Goal: Transaction & Acquisition: Purchase product/service

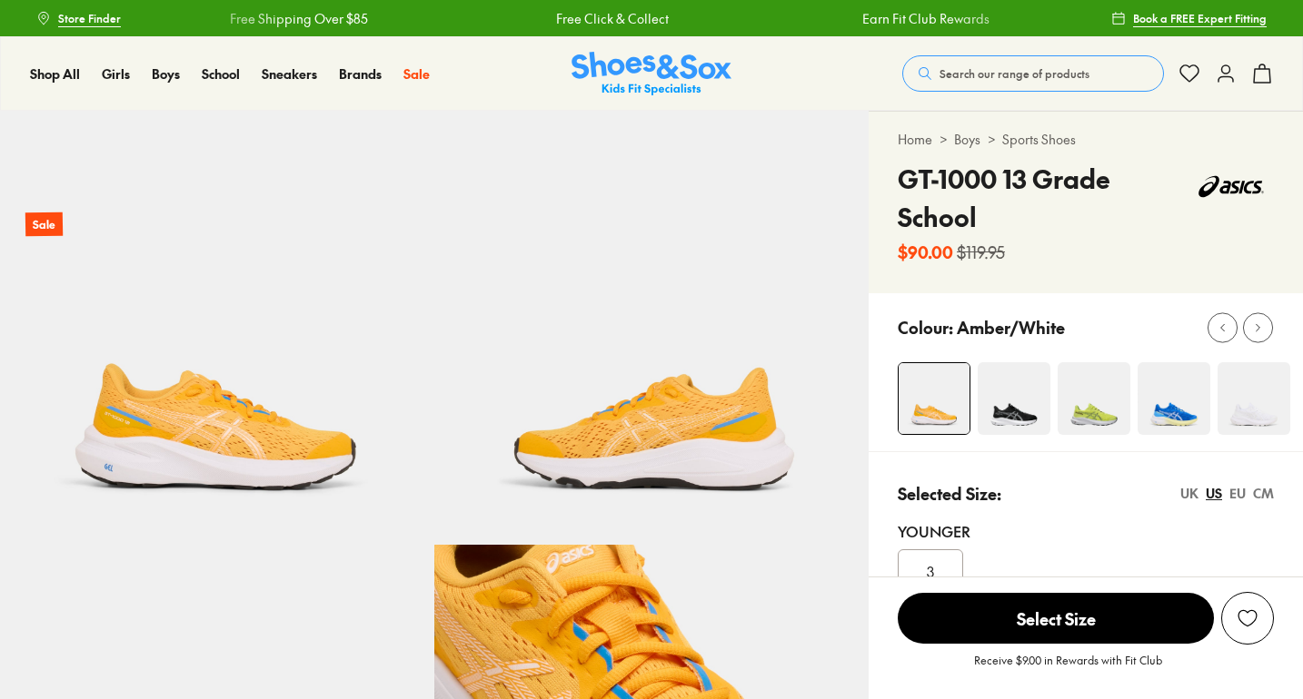
select select "*"
click at [1014, 414] on img at bounding box center [1013, 398] width 73 height 73
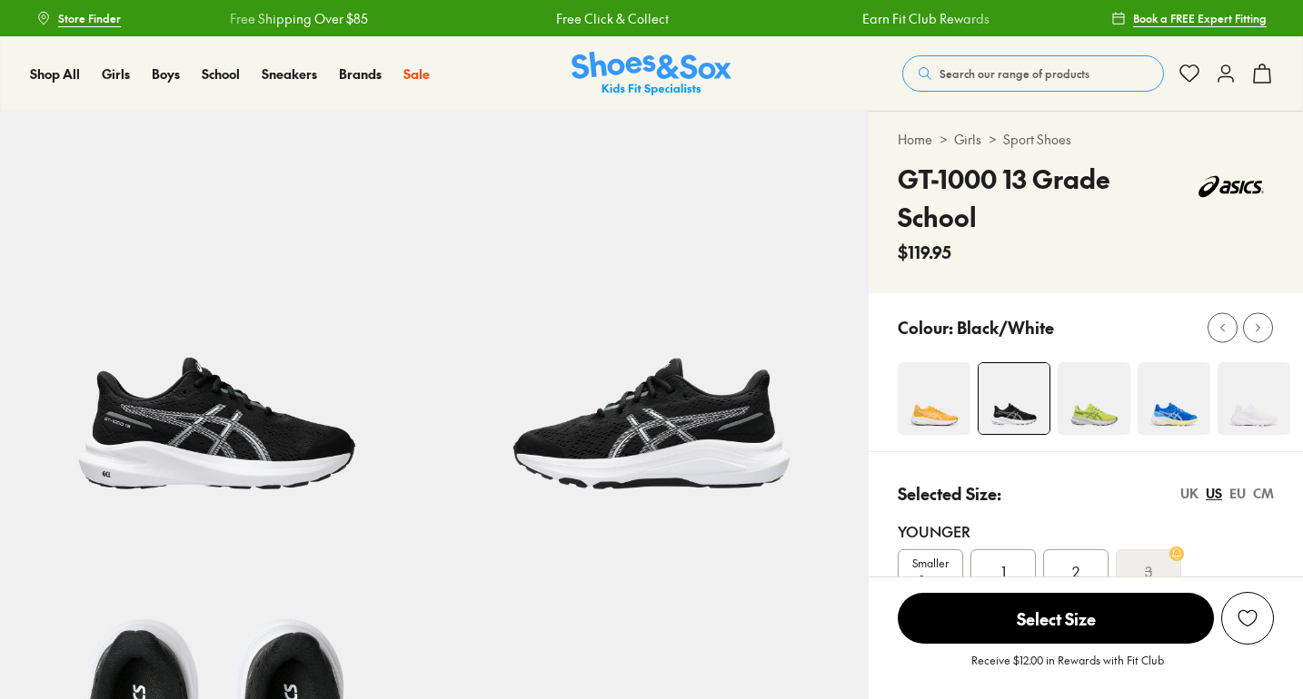
select select "*"
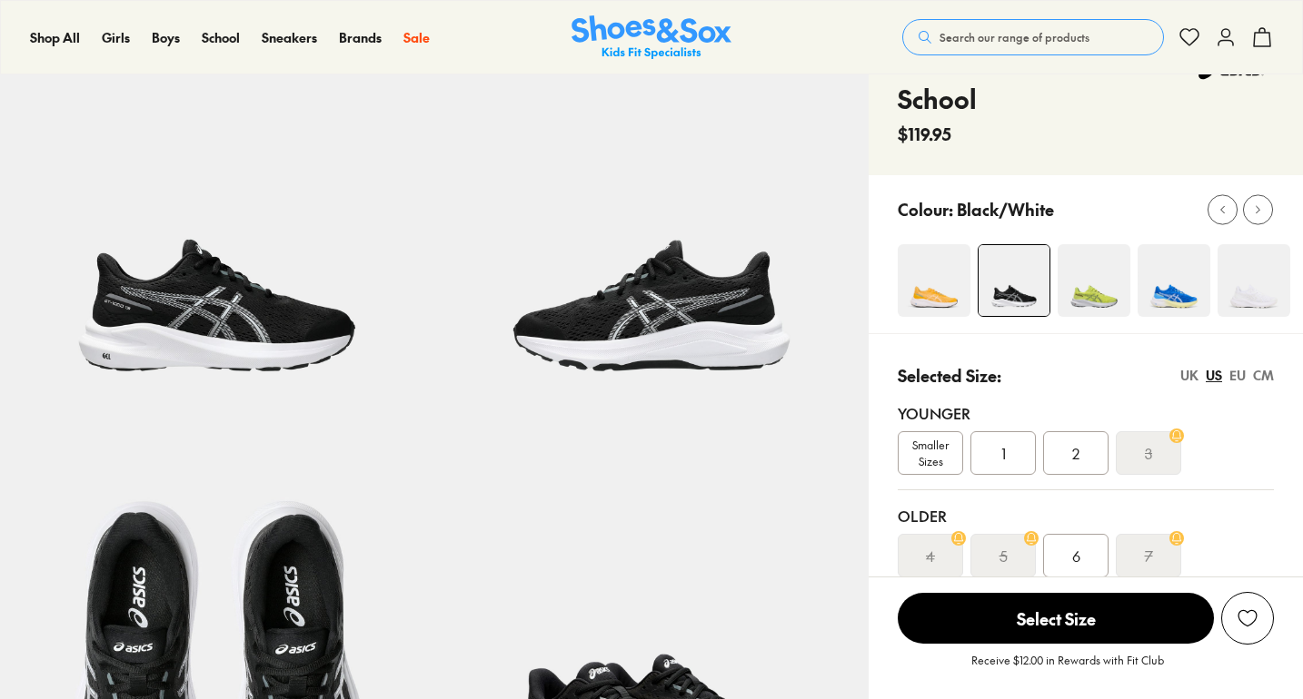
scroll to position [126, 0]
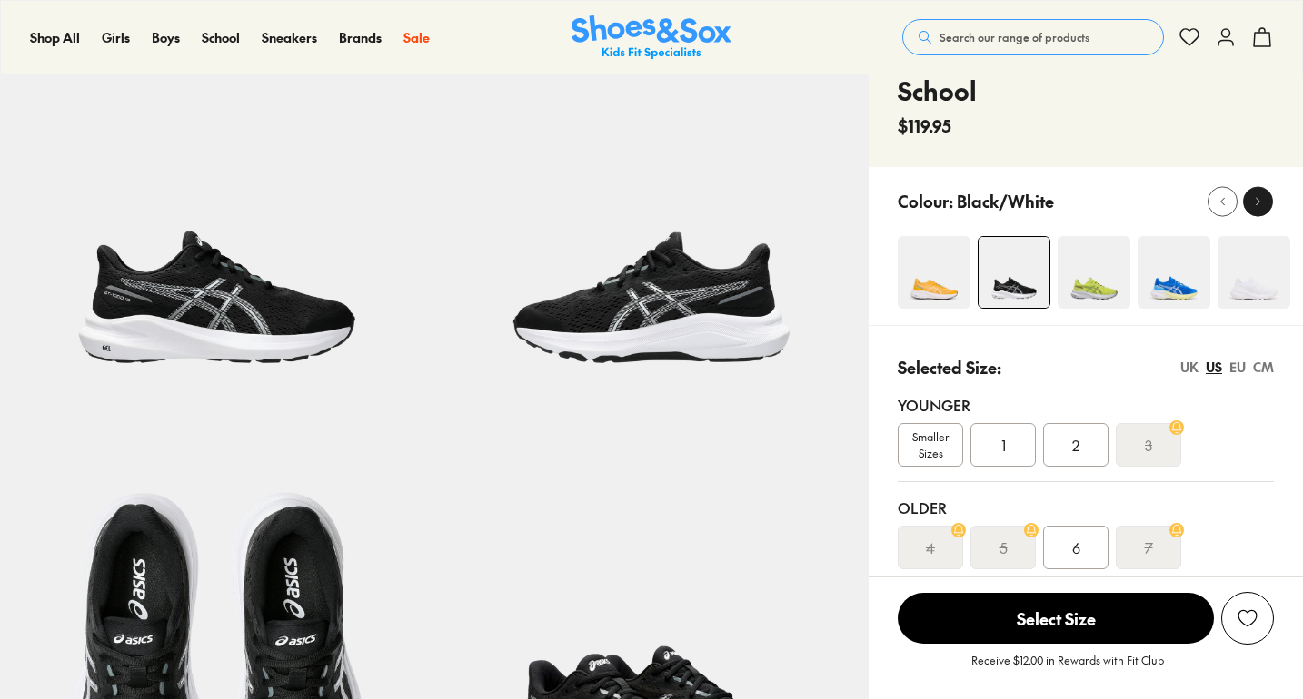
click at [1267, 204] on button at bounding box center [1258, 201] width 30 height 30
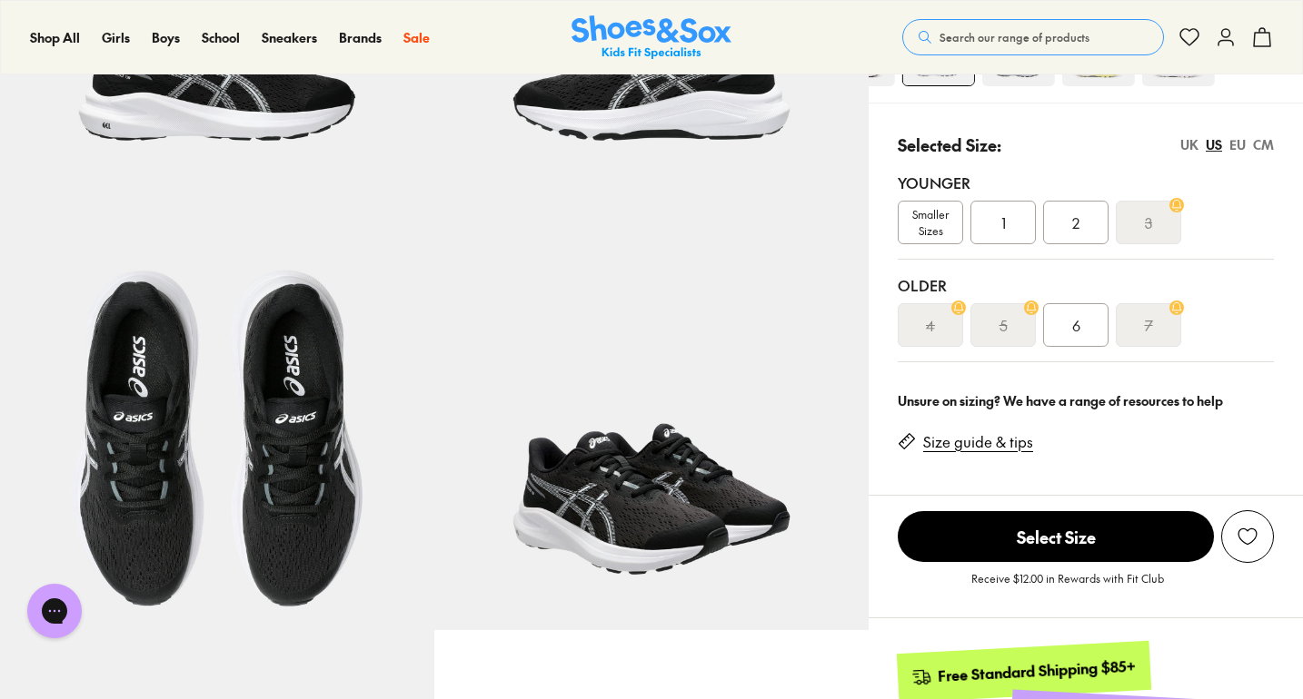
scroll to position [350, 0]
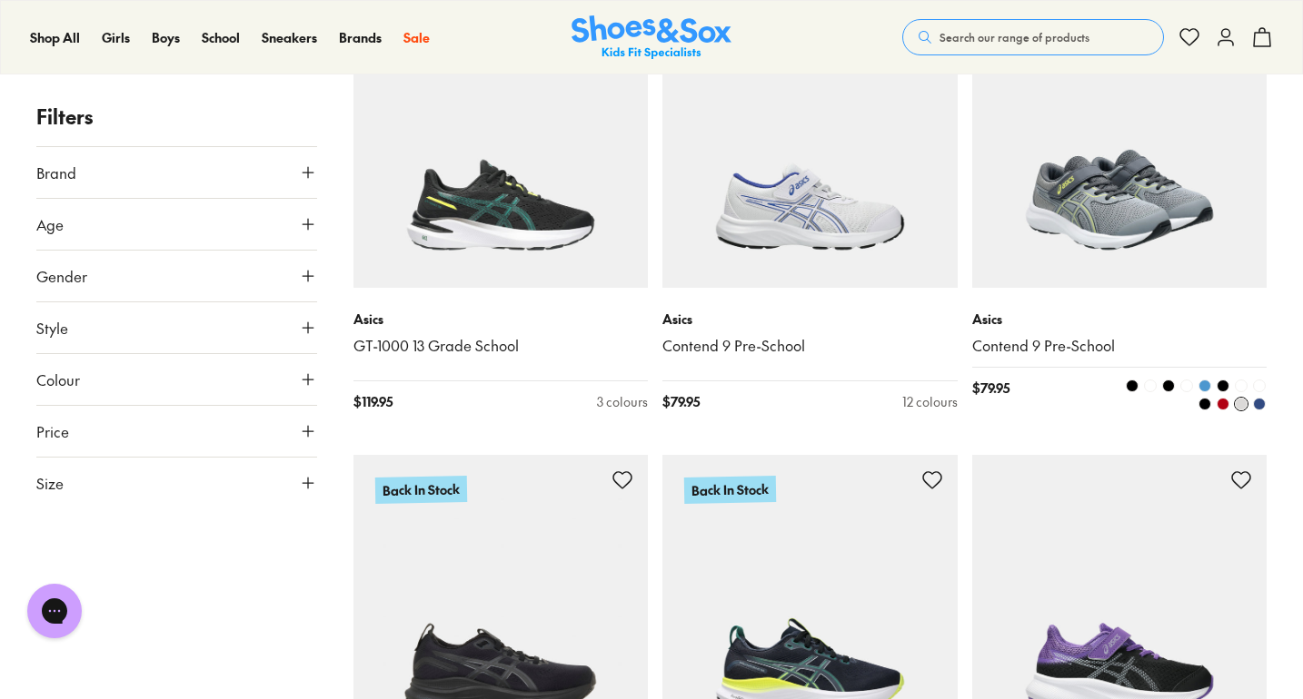
scroll to position [864, 0]
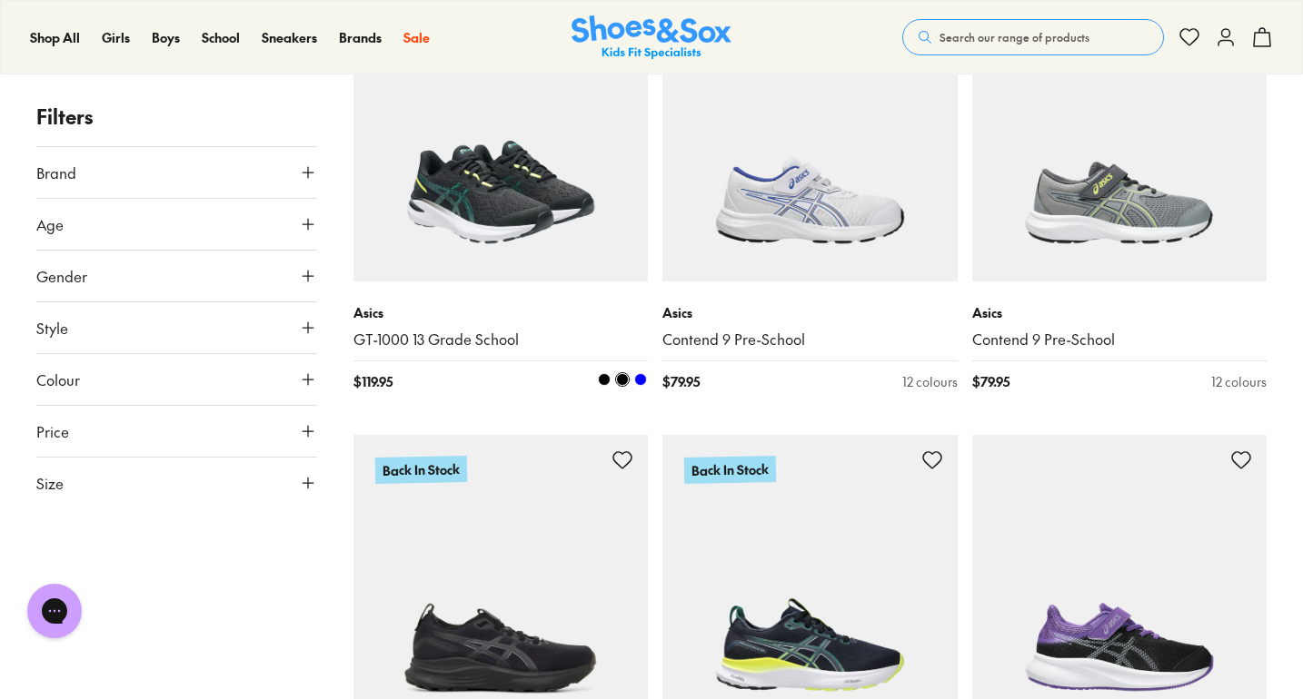
click at [523, 237] on img at bounding box center [500, 133] width 295 height 295
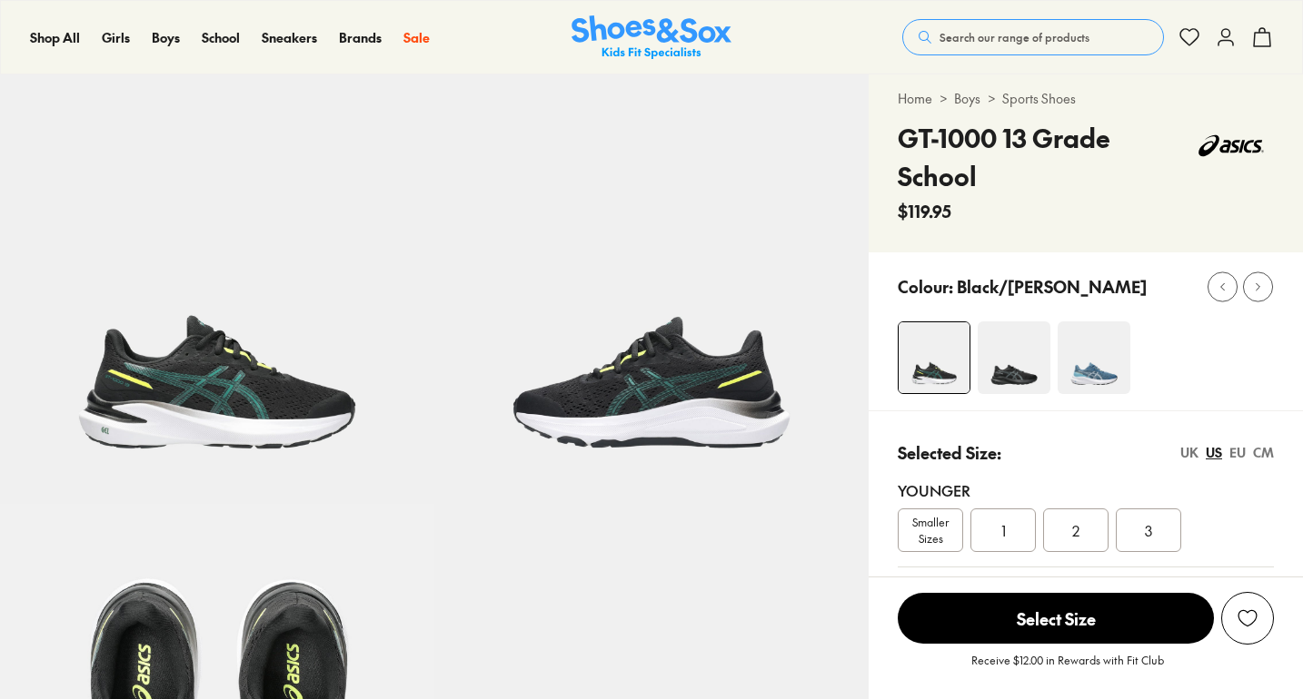
select select "*"
click at [1029, 381] on img at bounding box center [1013, 358] width 73 height 73
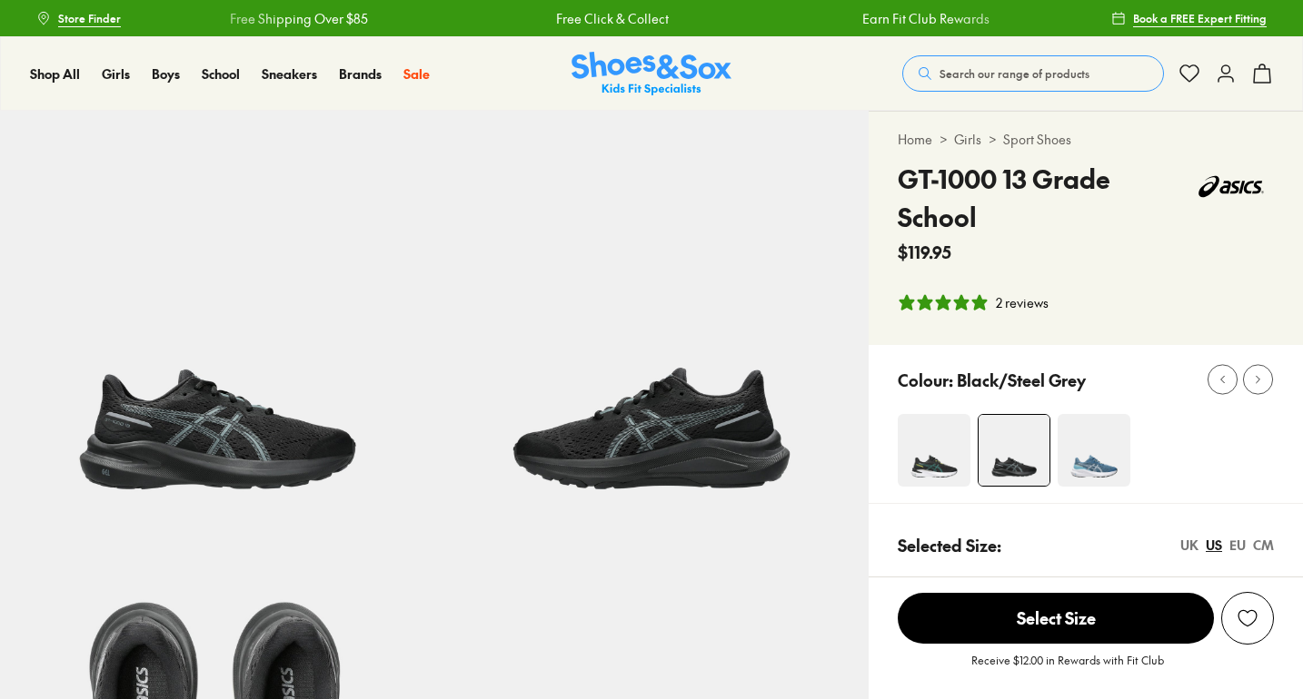
click at [1083, 399] on div "Colour: Black/Steel Grey" at bounding box center [1100, 380] width 405 height 40
select select "*"
click at [1096, 445] on img at bounding box center [1093, 450] width 73 height 73
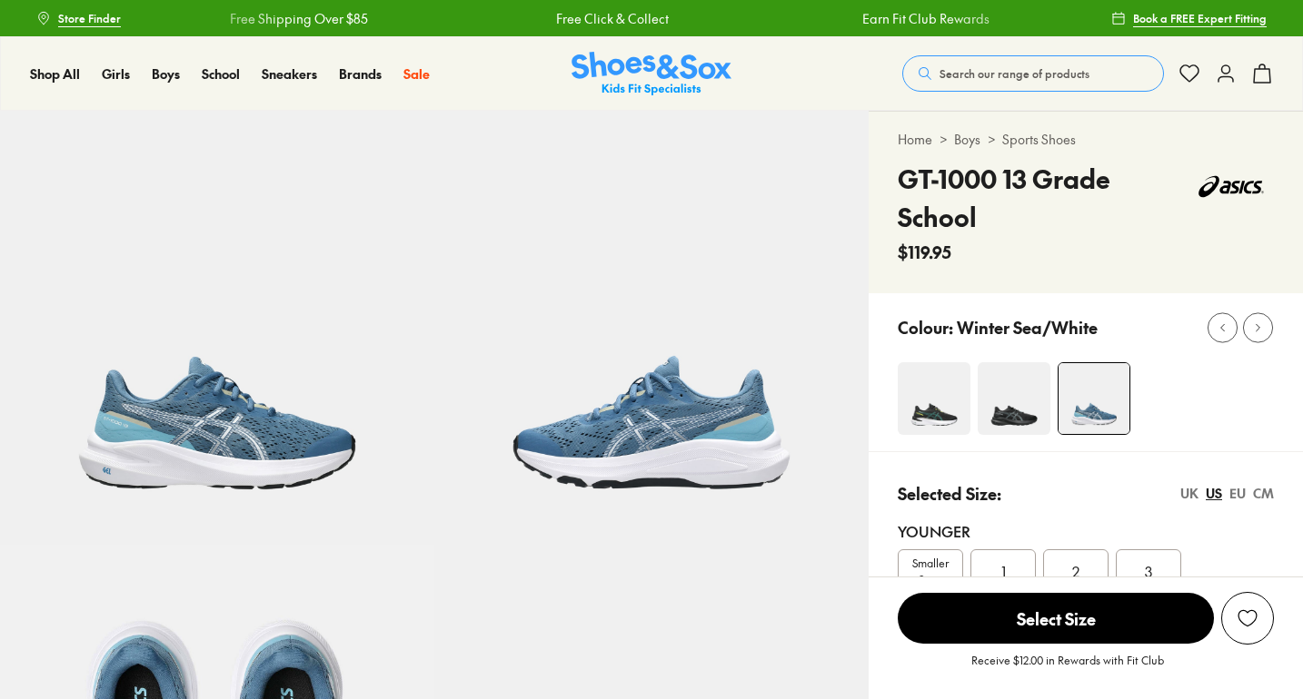
select select "*"
click at [939, 391] on img at bounding box center [934, 398] width 73 height 73
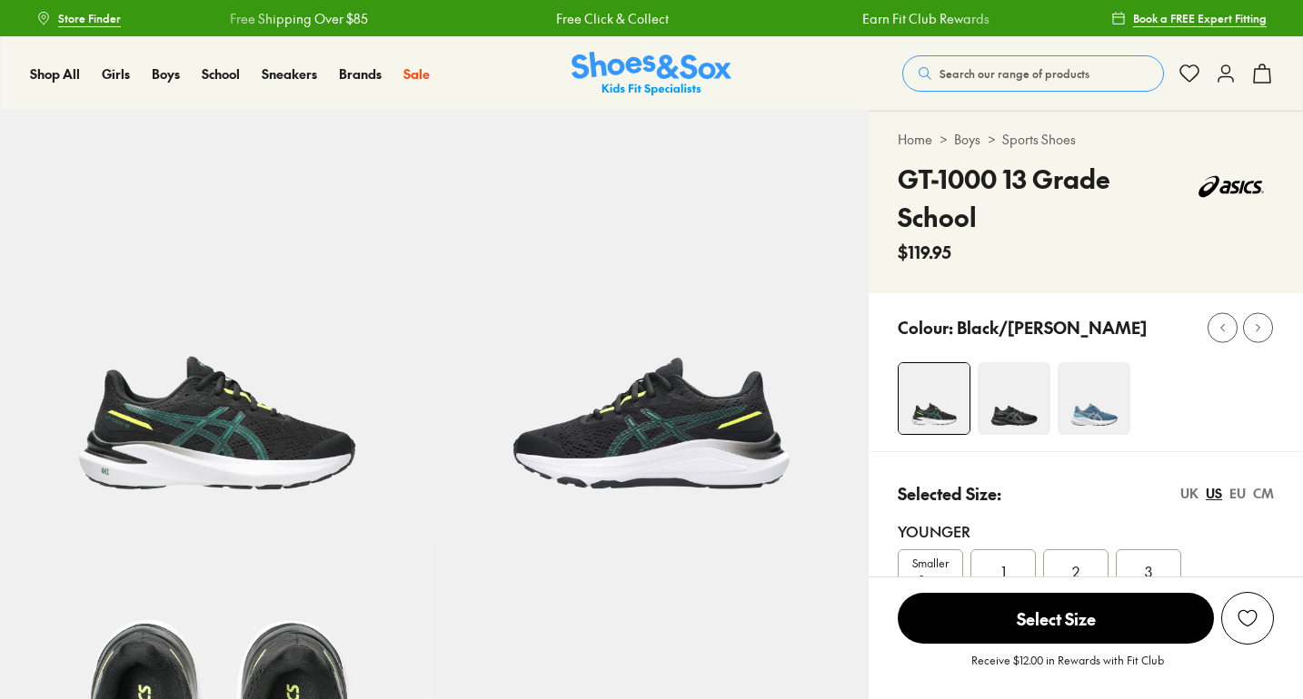
select select "*"
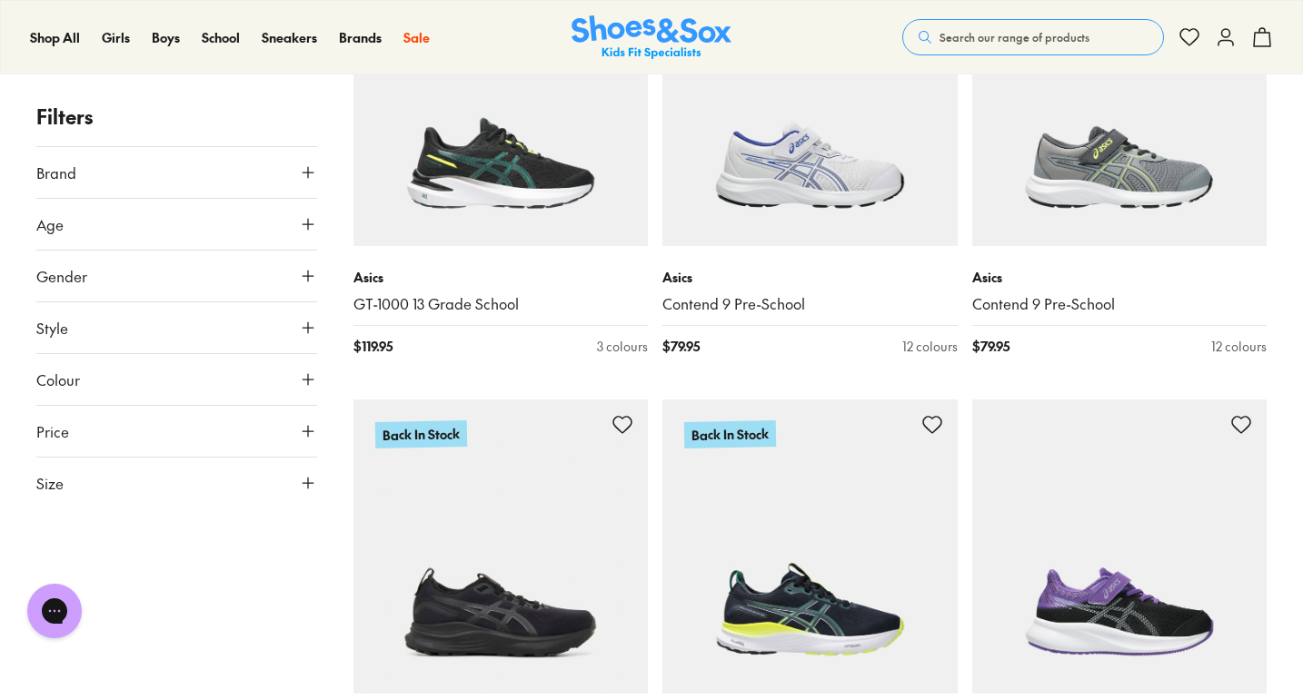
scroll to position [926, 0]
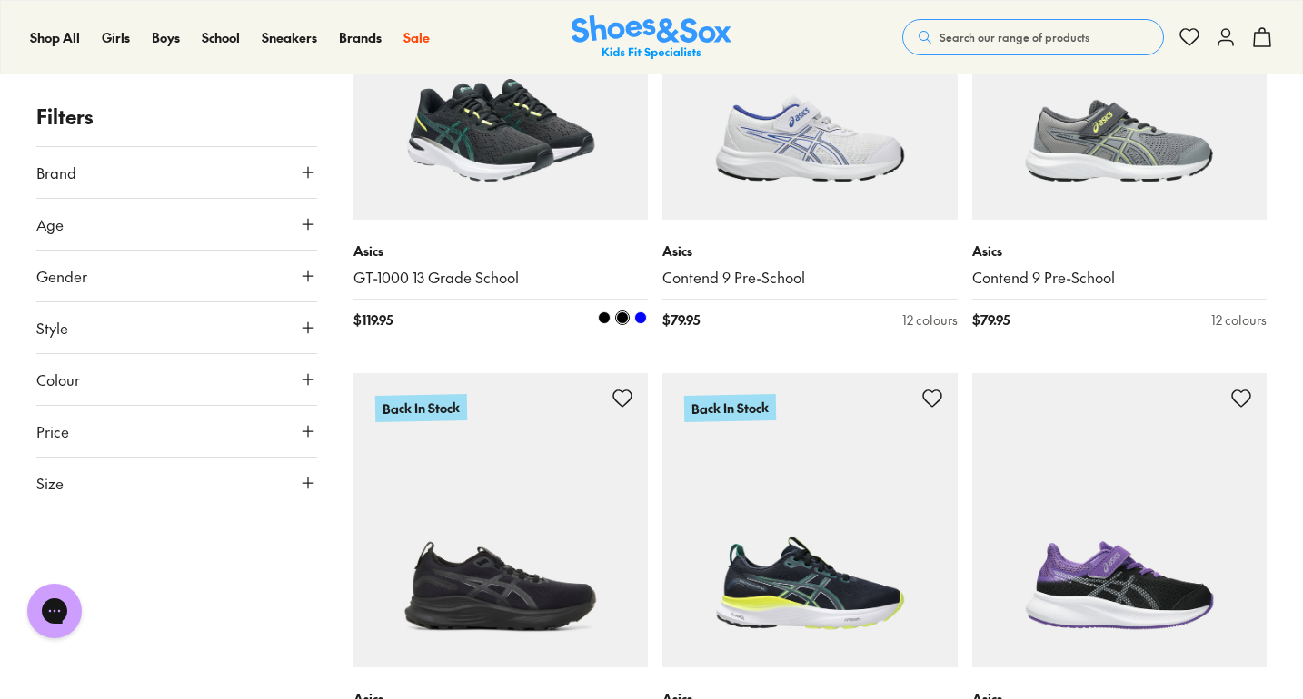
click at [474, 127] on img at bounding box center [500, 72] width 295 height 295
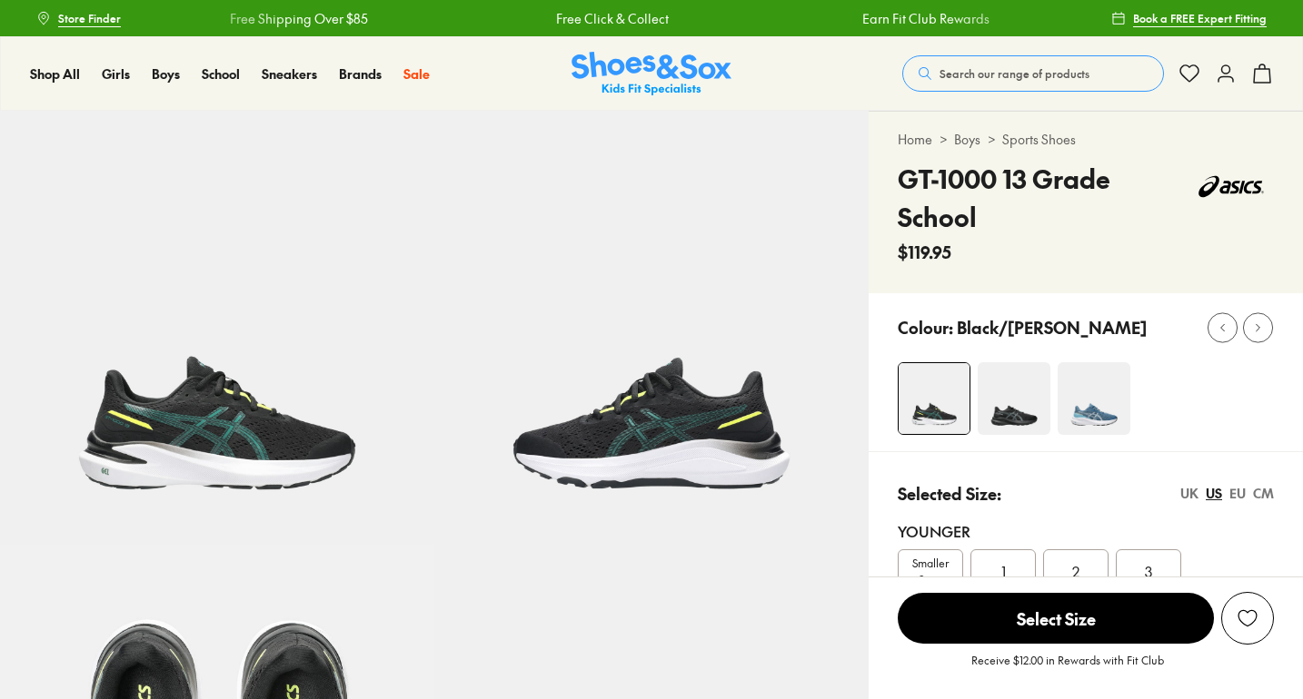
select select "*"
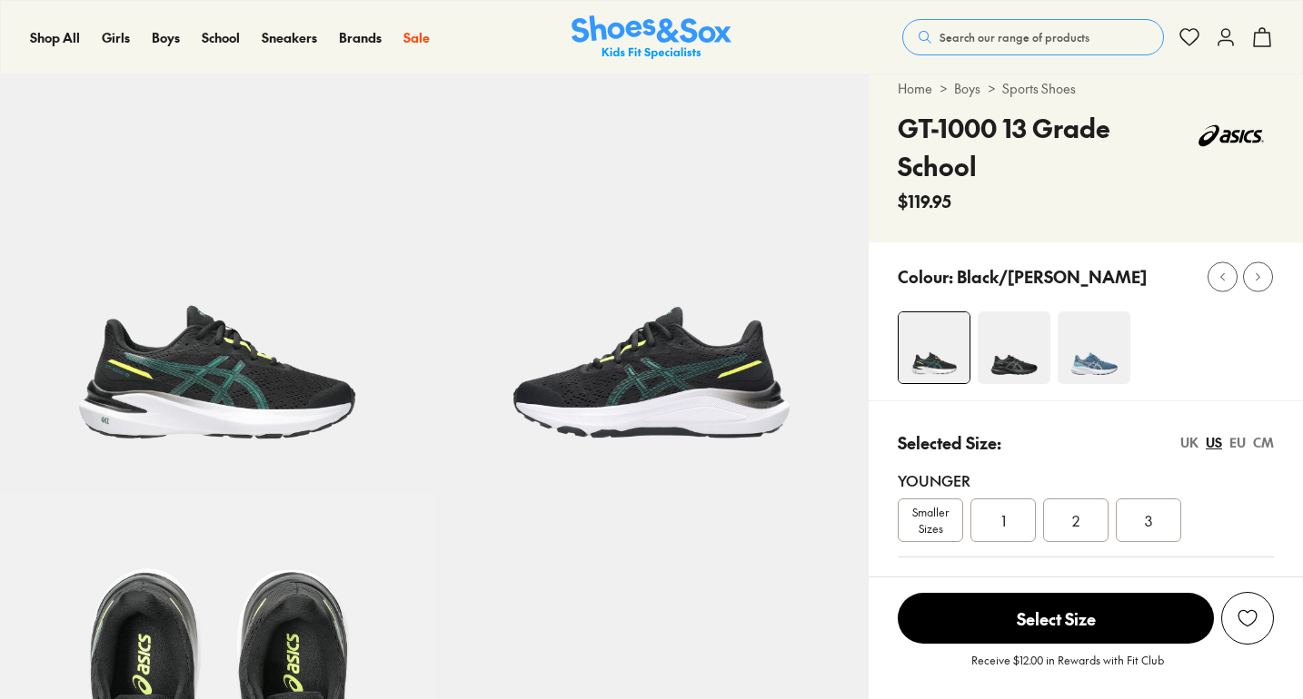
scroll to position [58, 0]
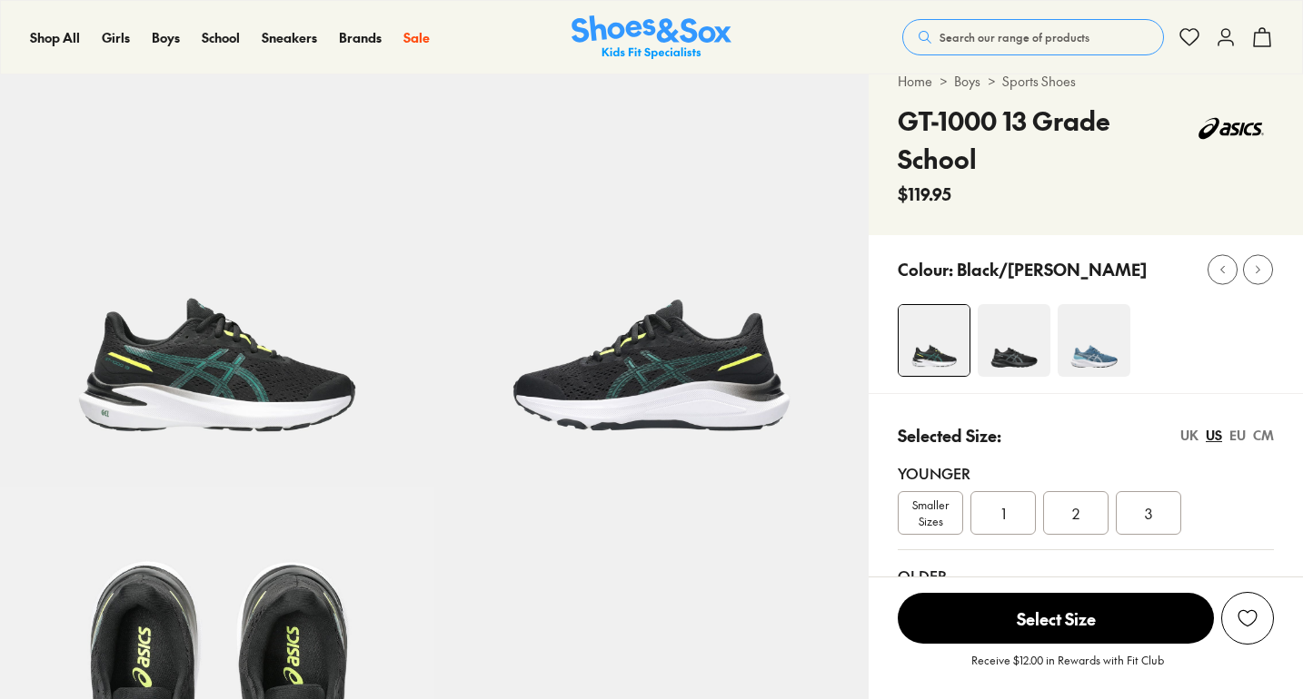
click at [1028, 362] on img at bounding box center [1013, 340] width 73 height 73
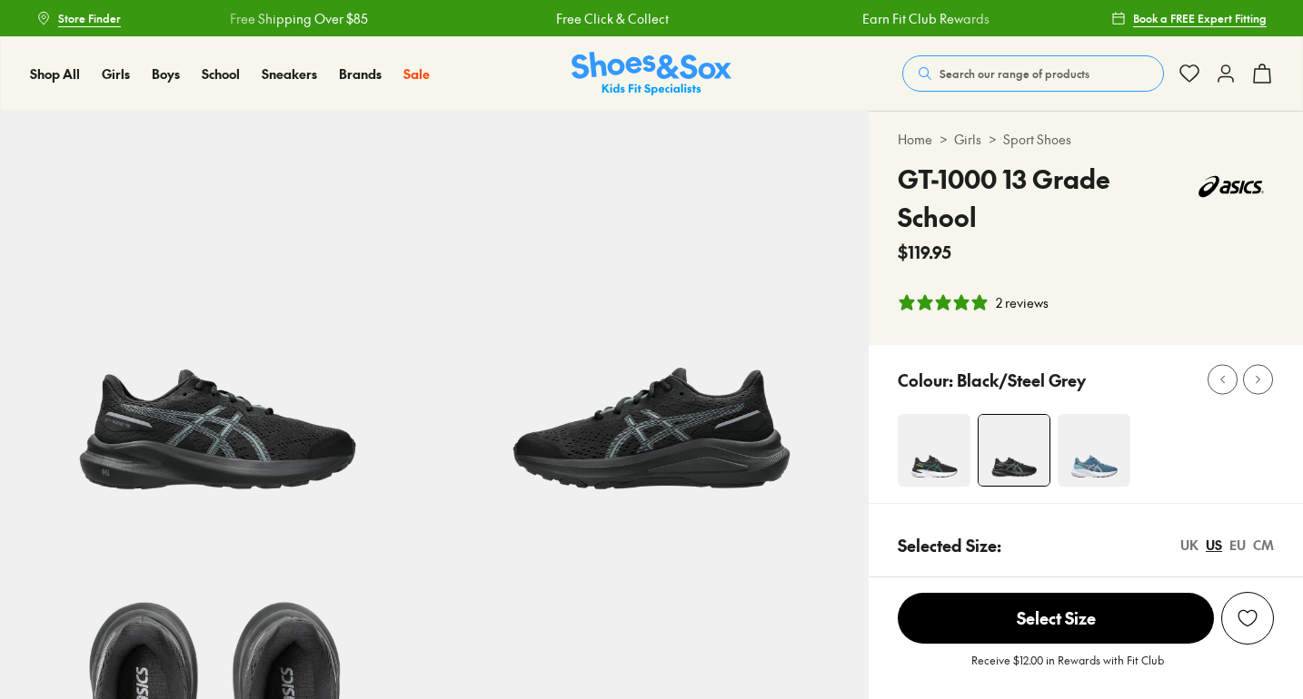
select select "*"
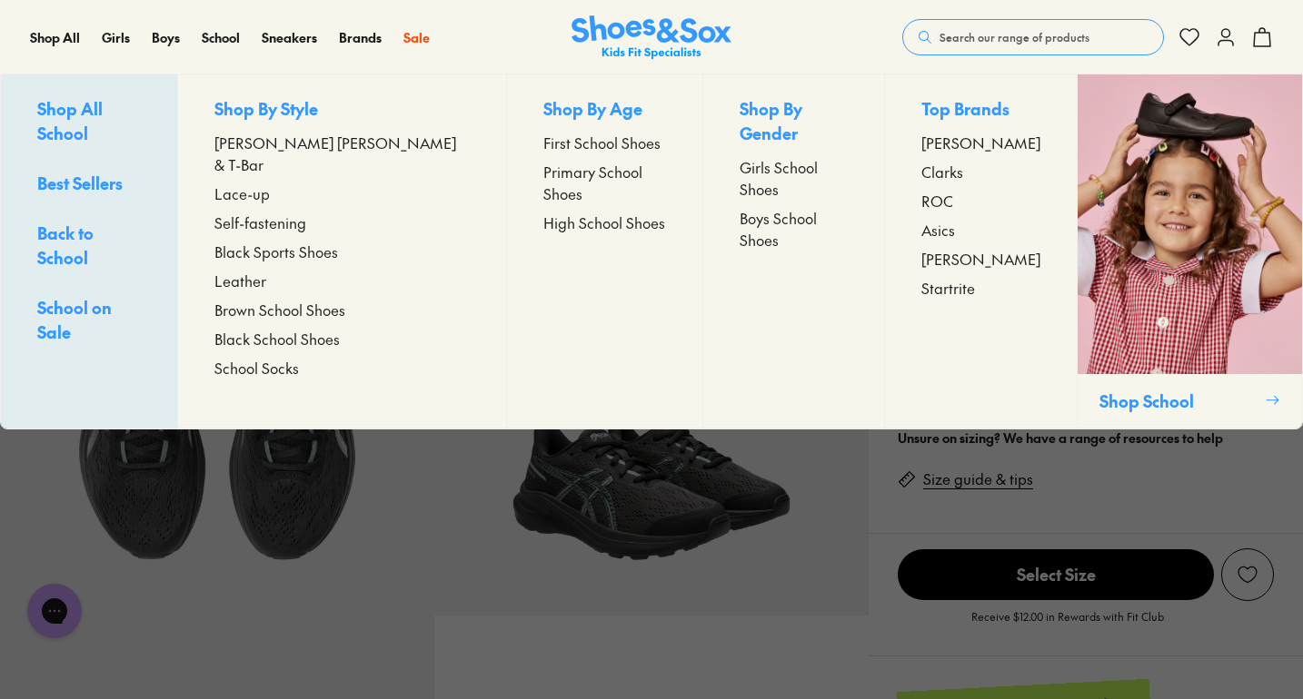
scroll to position [382, 0]
